Goal: Check status

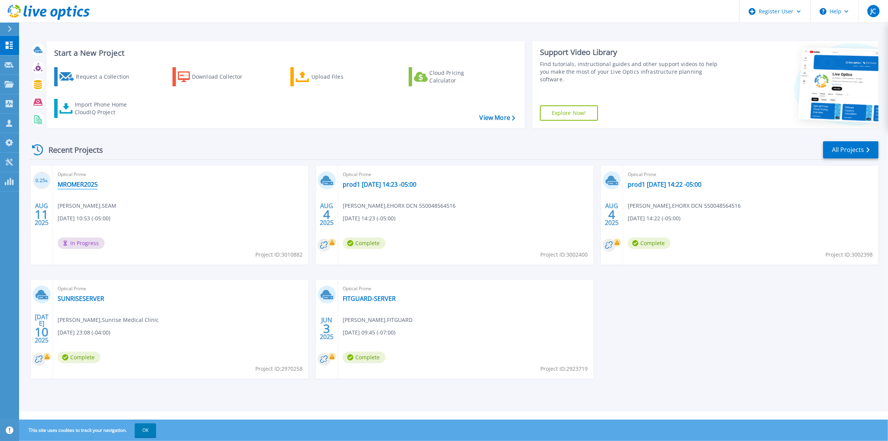
click at [84, 187] on link "MROMER2025" at bounding box center [78, 185] width 40 height 8
